Goal: Information Seeking & Learning: Find specific fact

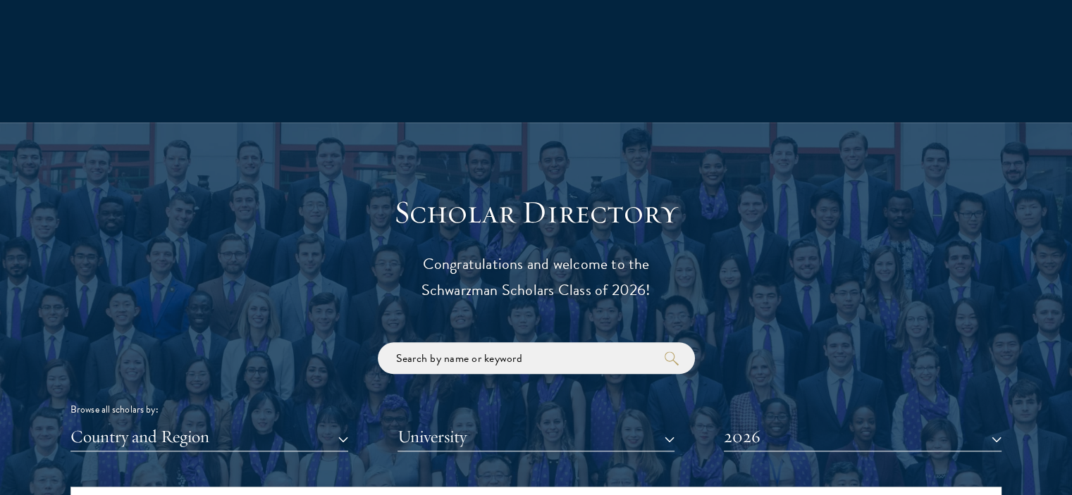
scroll to position [1548, 0]
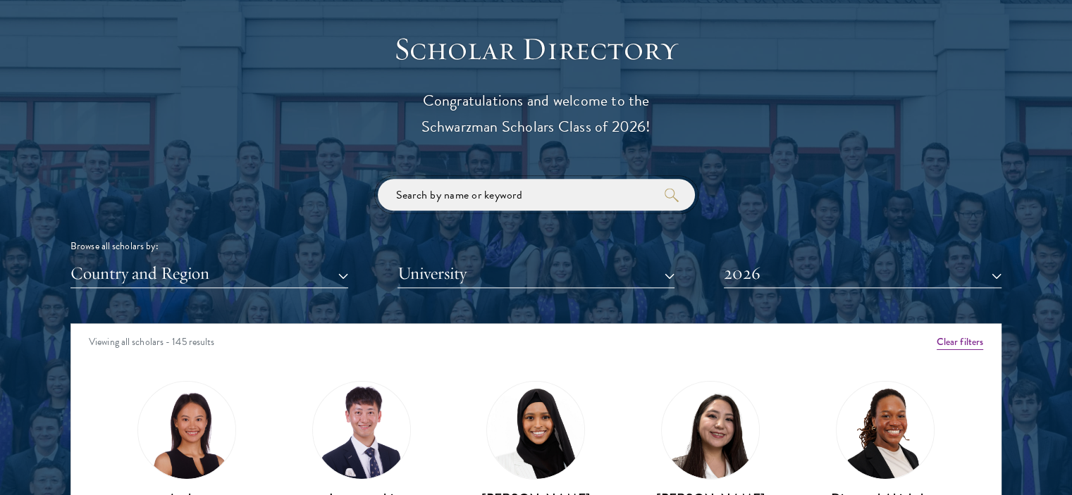
click at [423, 208] on input "search" at bounding box center [536, 195] width 317 height 32
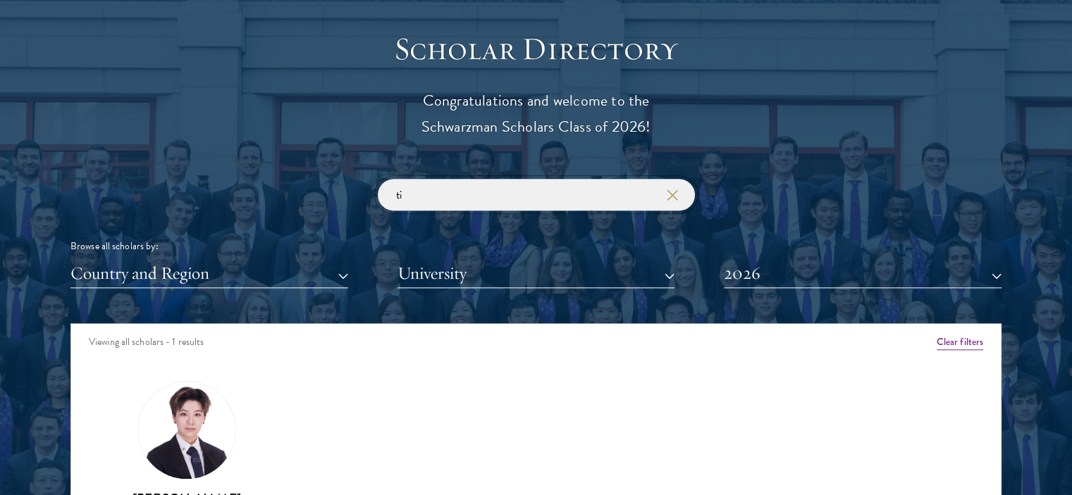
type input "t"
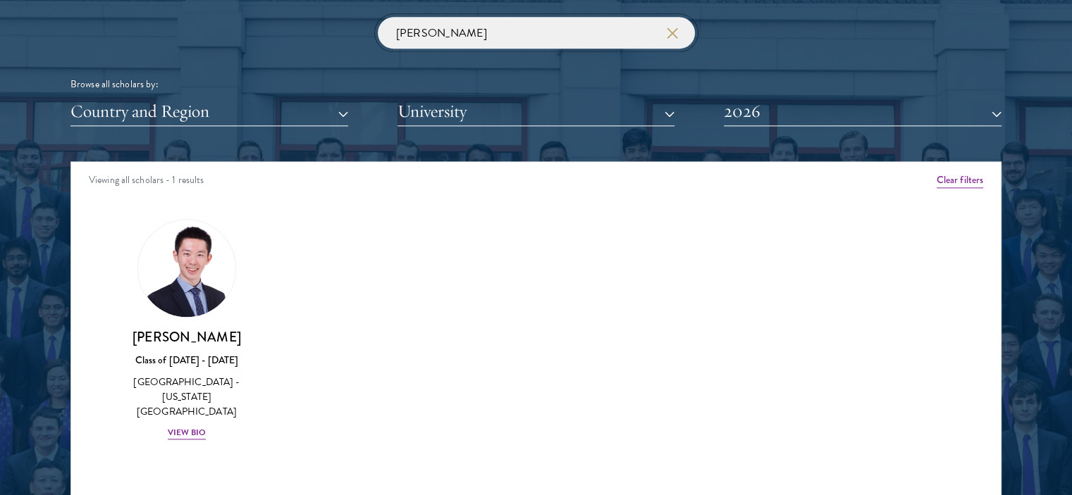
scroll to position [1710, 0]
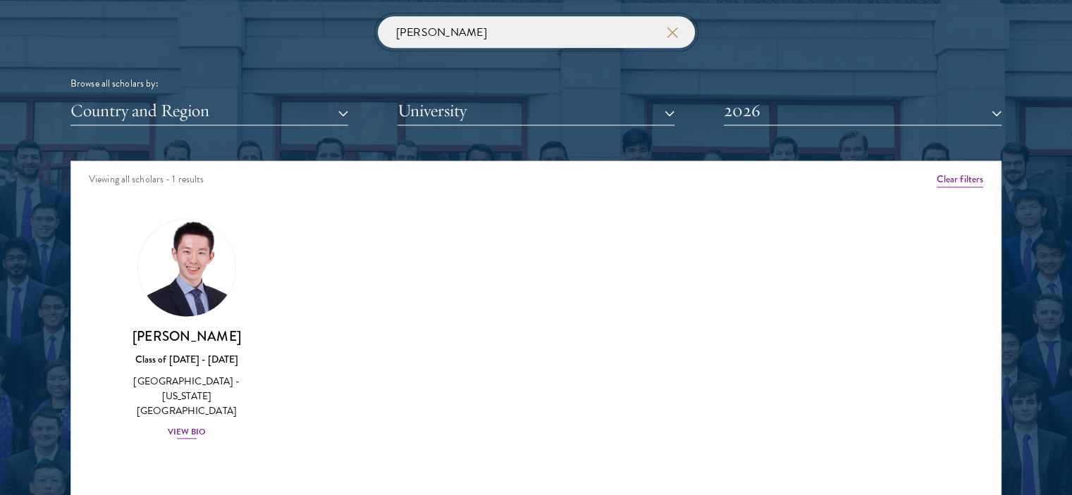
type input "[PERSON_NAME]"
click at [164, 261] on img at bounding box center [186, 267] width 107 height 107
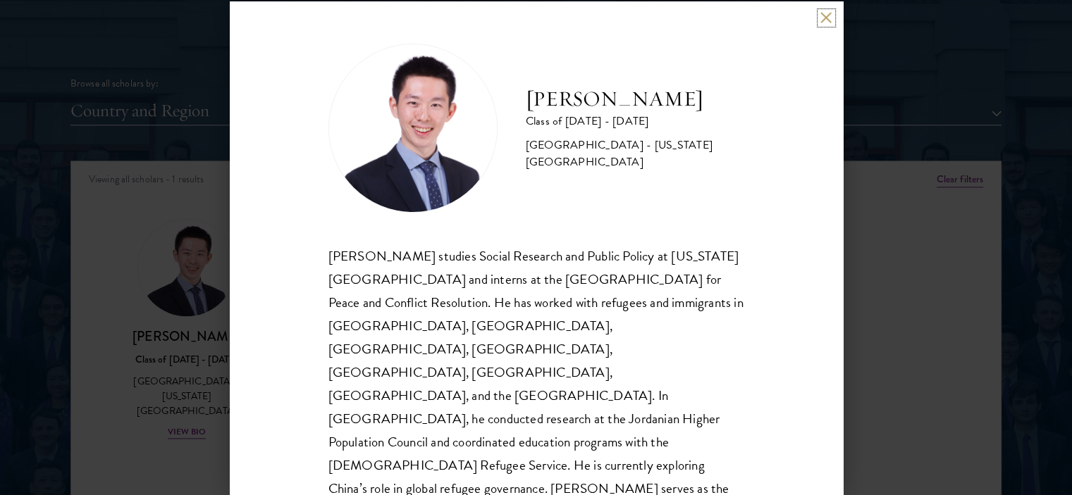
click at [830, 19] on button at bounding box center [826, 18] width 12 height 12
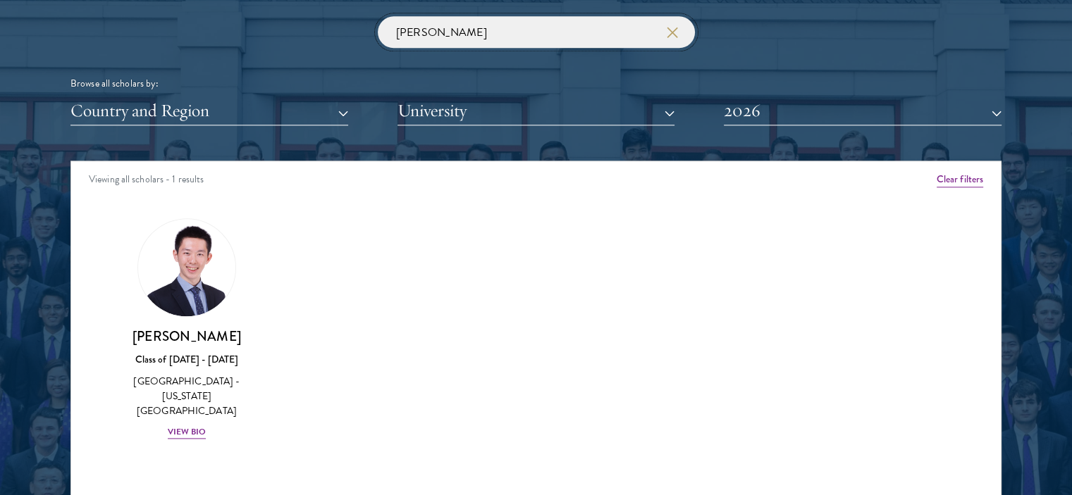
click at [448, 37] on input "[PERSON_NAME]" at bounding box center [536, 32] width 317 height 32
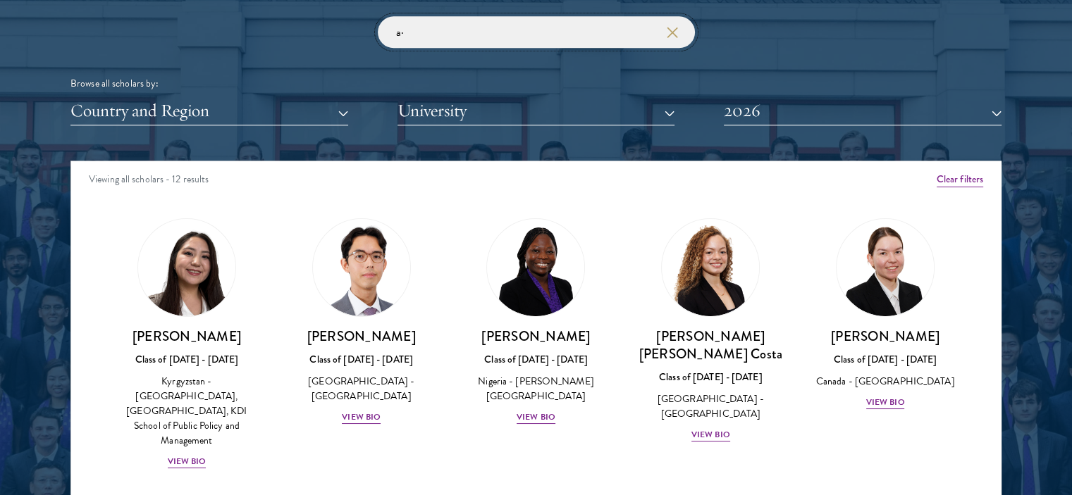
type input "a"
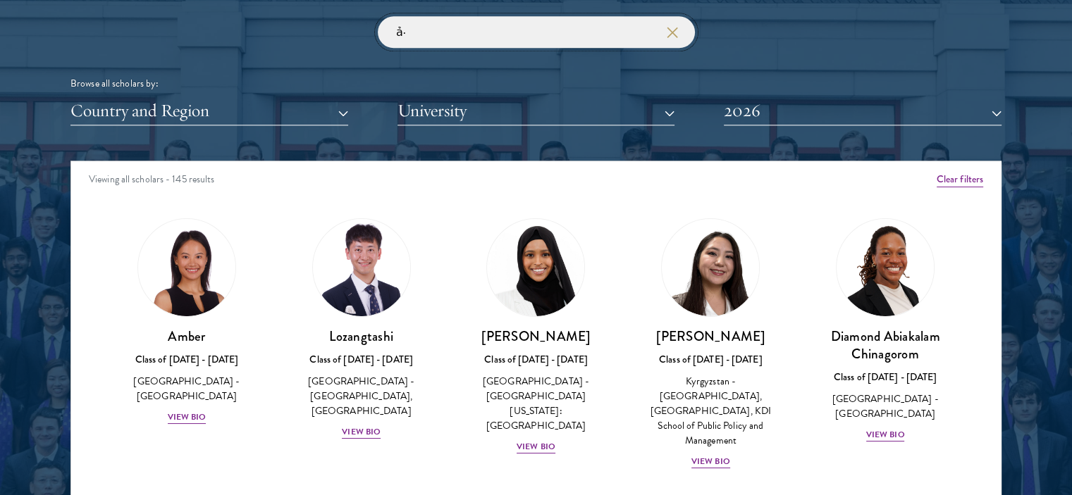
type input "ả"
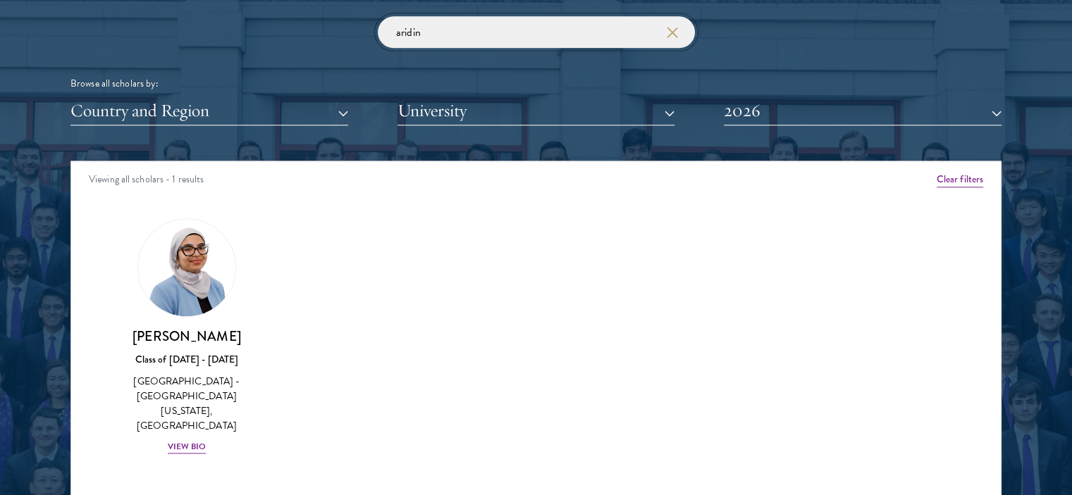
click at [485, 40] on input "aridin" at bounding box center [536, 32] width 317 height 32
type input "a"
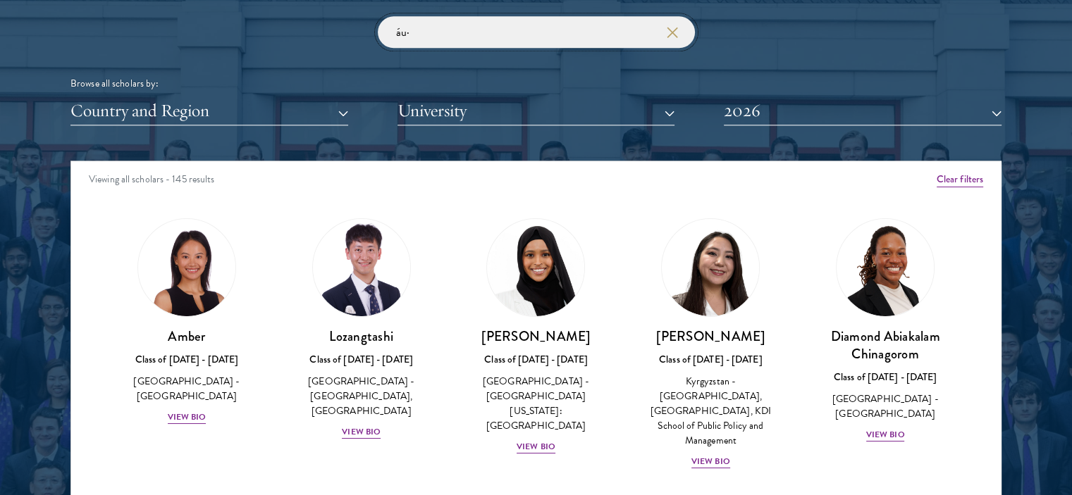
type input "á"
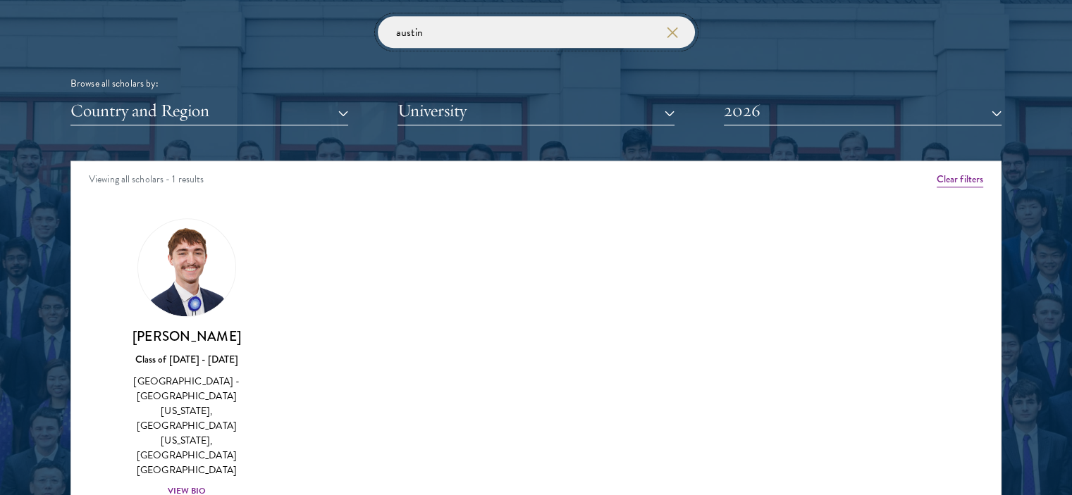
click at [485, 40] on input "austin" at bounding box center [536, 32] width 317 height 32
type input "ư"
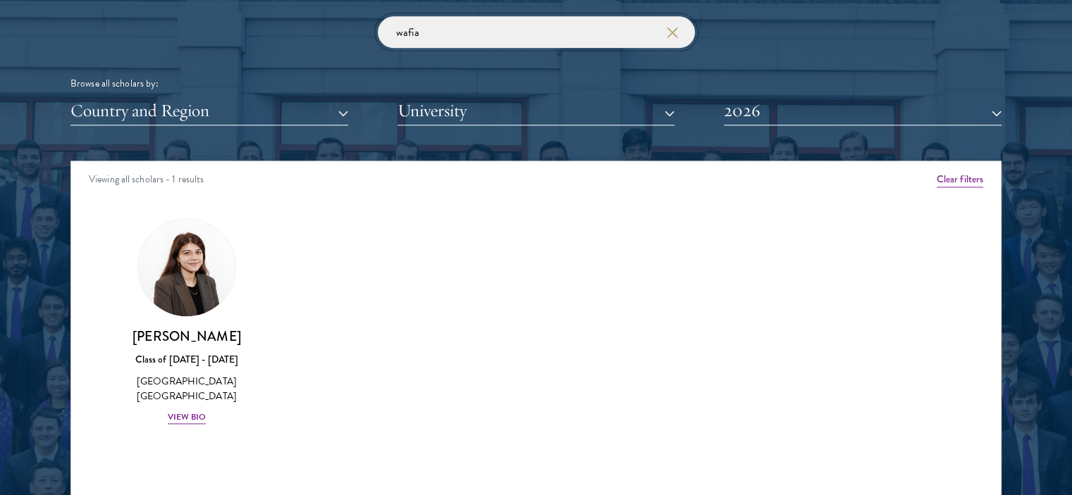
click at [510, 27] on input "wafia" at bounding box center [536, 32] width 317 height 32
click at [510, 27] on input "[PERSON_NAME]" at bounding box center [536, 32] width 317 height 32
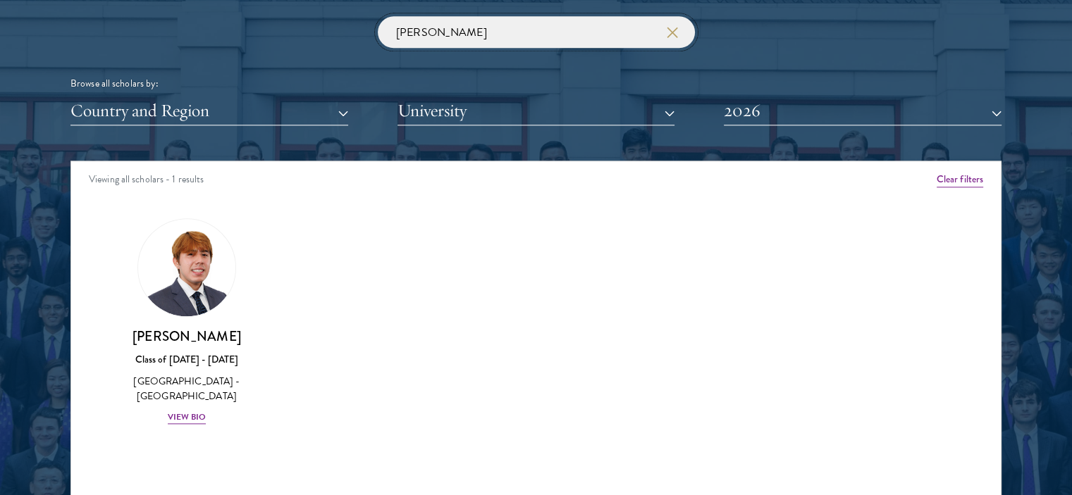
click at [510, 27] on input "[PERSON_NAME]" at bounding box center [536, 32] width 317 height 32
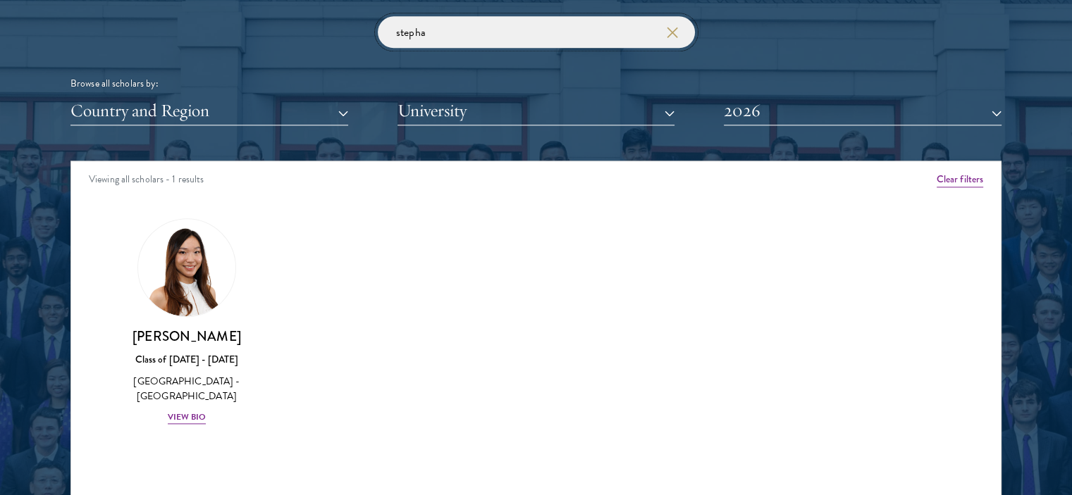
click at [471, 39] on input "stepha" at bounding box center [536, 32] width 317 height 32
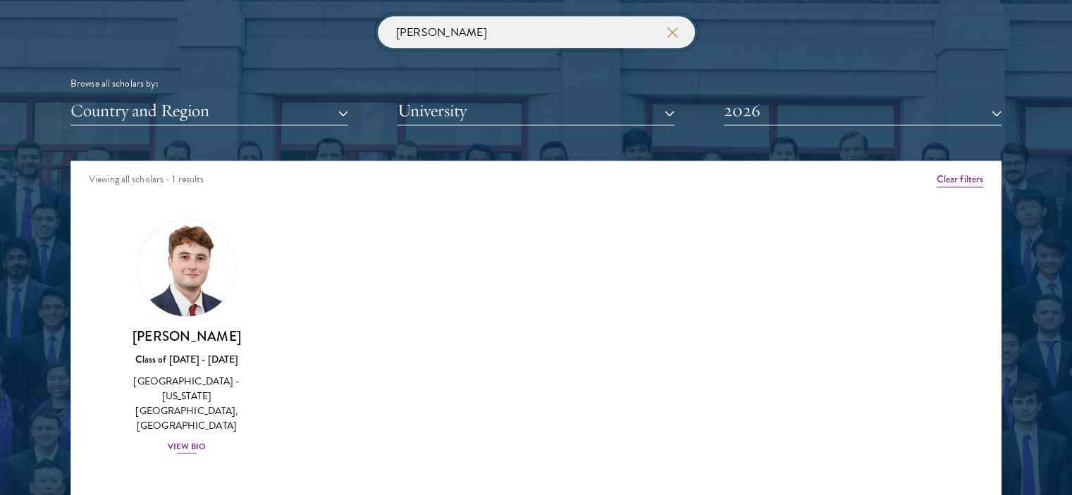
type input "[PERSON_NAME]"
click at [183, 340] on h3 "[PERSON_NAME]" at bounding box center [186, 337] width 147 height 18
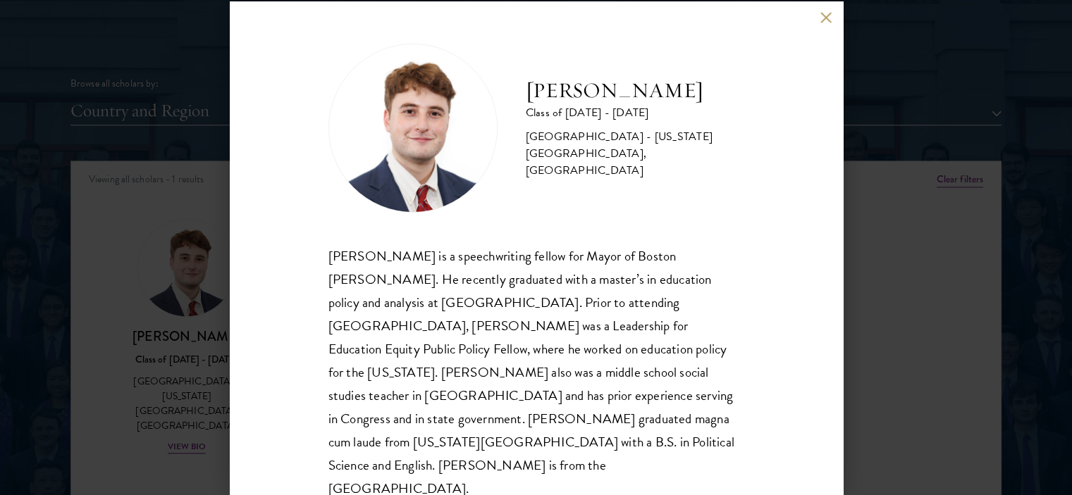
click at [826, 9] on div "[PERSON_NAME] Class of [DATE] - [DATE] [GEOGRAPHIC_DATA] - [US_STATE][GEOGRAPHI…" at bounding box center [536, 247] width 613 height 493
click at [825, 18] on button at bounding box center [826, 18] width 12 height 12
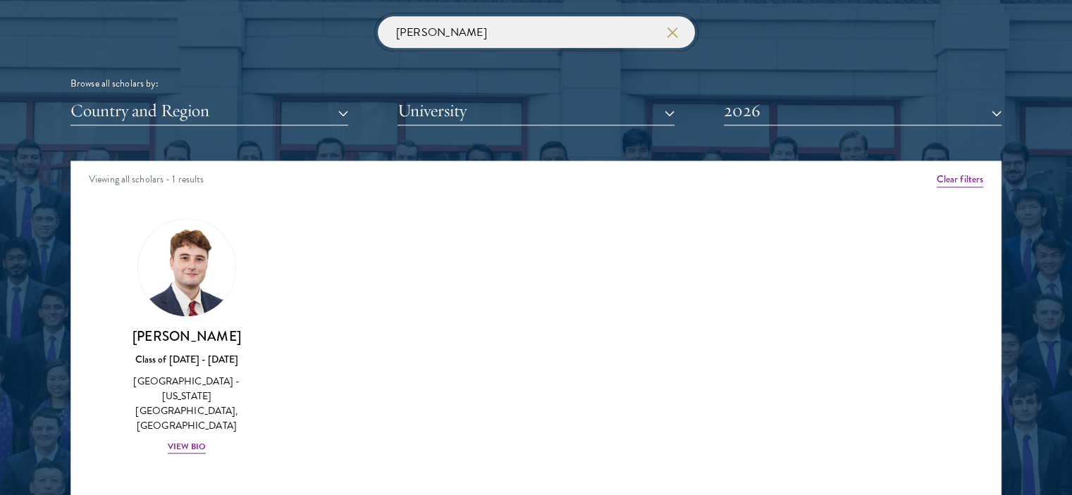
click at [424, 37] on input "[PERSON_NAME]" at bounding box center [536, 32] width 317 height 32
type input "j"
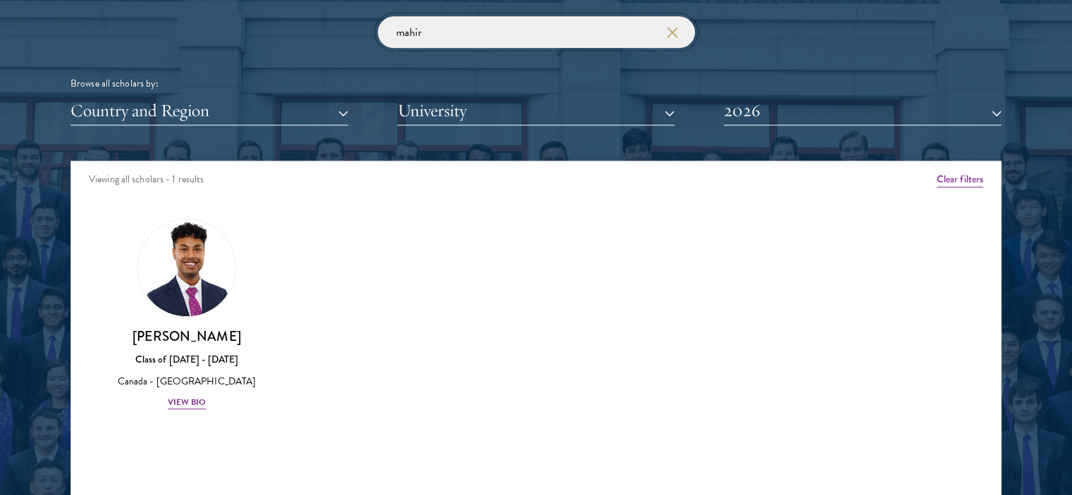
type input "mahir"
